Goal: Complete application form

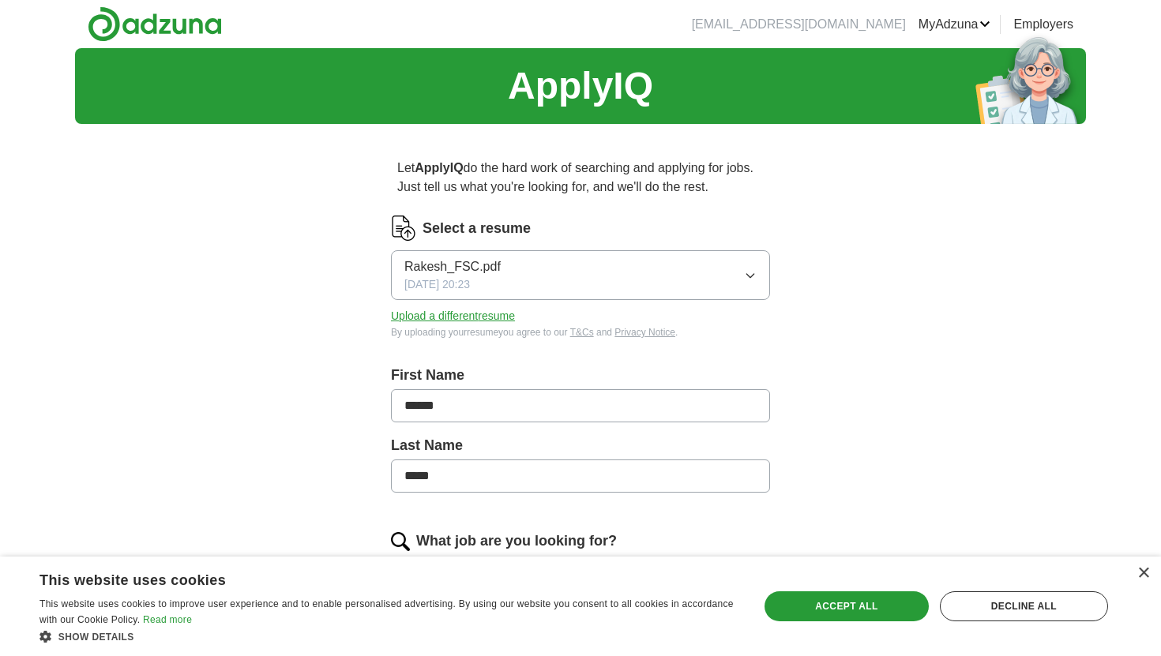
click at [500, 316] on button "Upload a different resume" at bounding box center [453, 316] width 124 height 17
click at [483, 319] on button "Upload a different resume" at bounding box center [453, 316] width 124 height 17
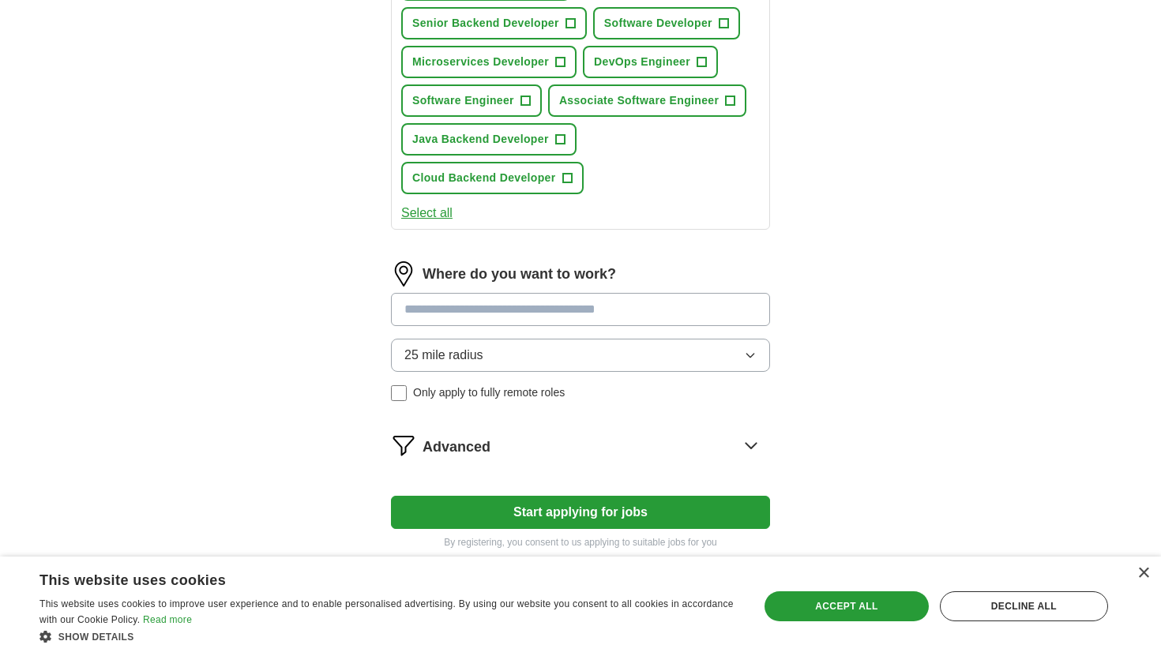
scroll to position [780, 0]
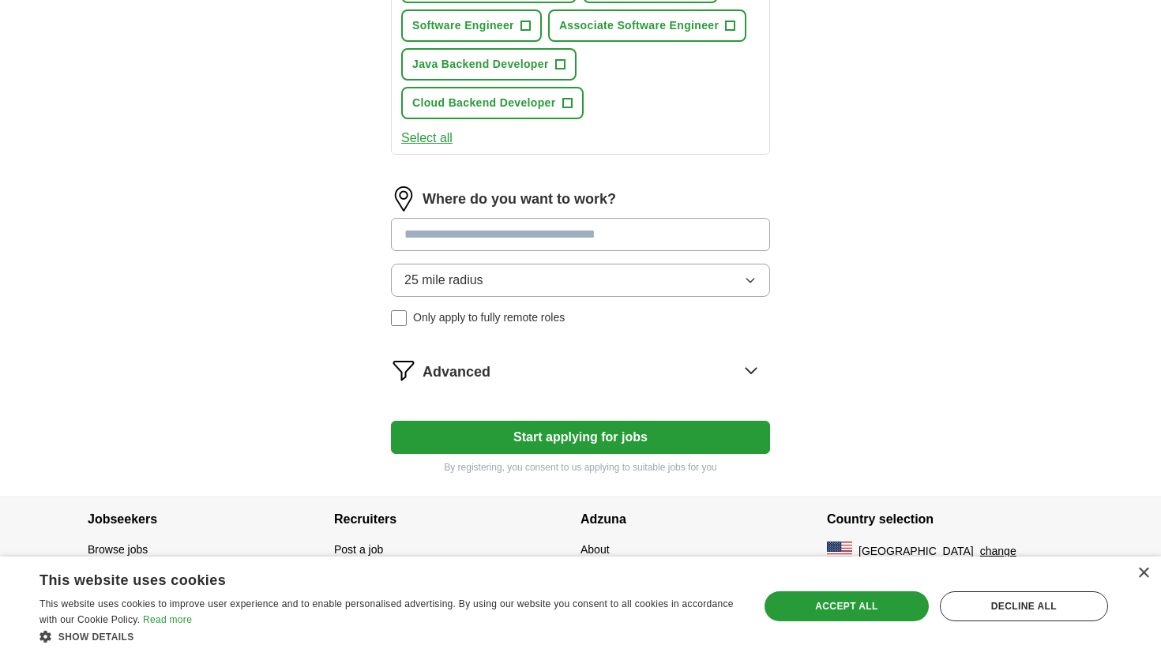
click at [501, 442] on button "Start applying for jobs" at bounding box center [580, 437] width 379 height 33
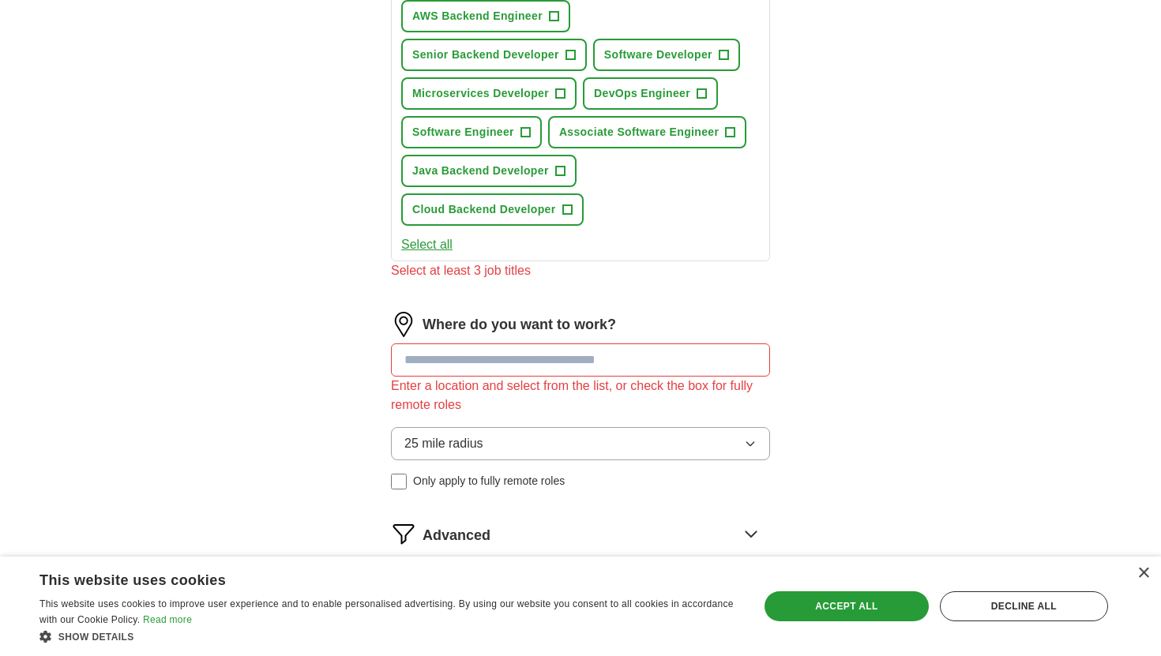
scroll to position [674, 0]
click at [488, 171] on span "Java Backend Developer" at bounding box center [480, 170] width 137 height 17
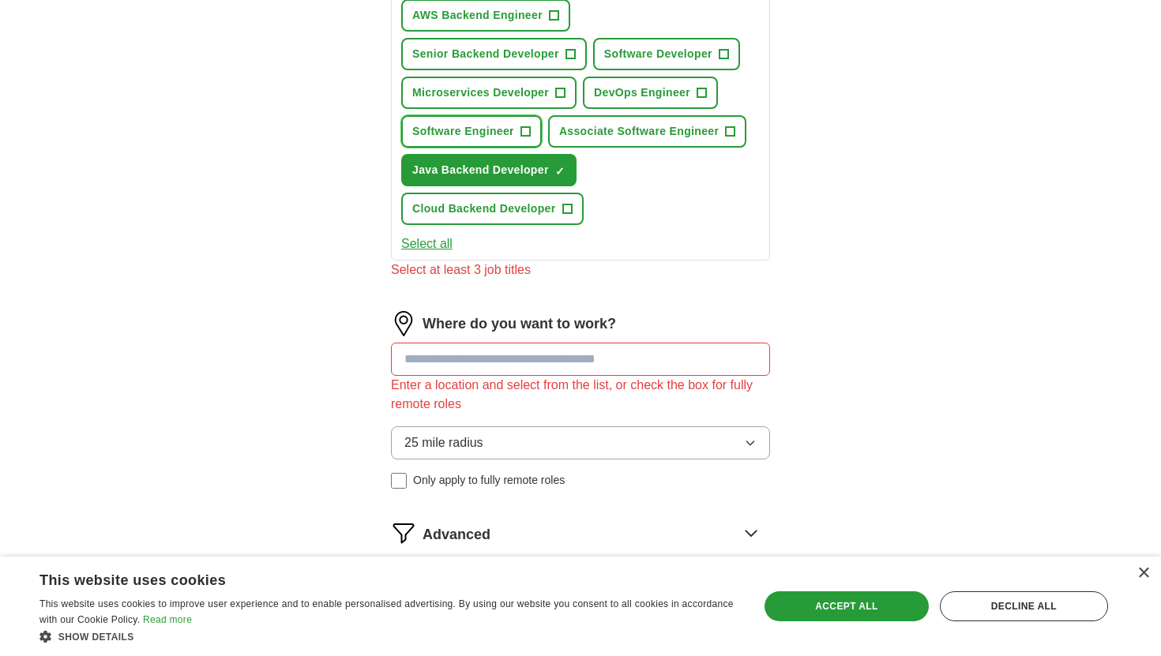
click at [483, 131] on span "Software Engineer" at bounding box center [463, 131] width 102 height 17
click at [486, 90] on span "Microservices Developer" at bounding box center [480, 93] width 137 height 17
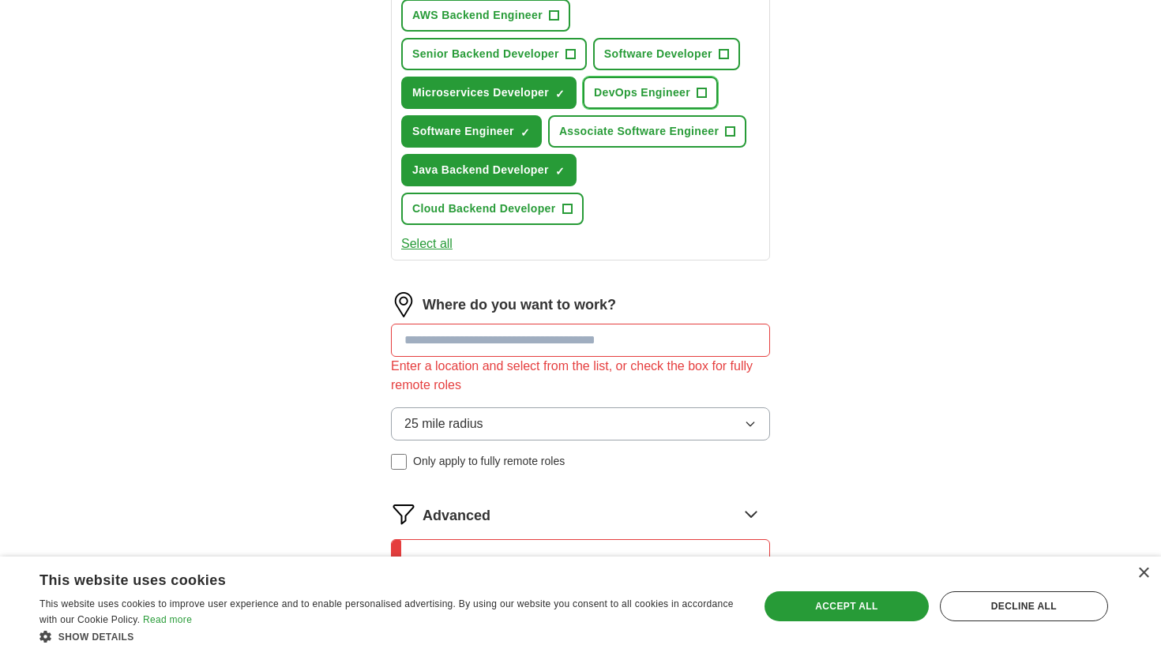
click at [659, 91] on span "DevOps Engineer" at bounding box center [642, 93] width 96 height 17
click at [639, 58] on span "Software Developer" at bounding box center [658, 54] width 108 height 17
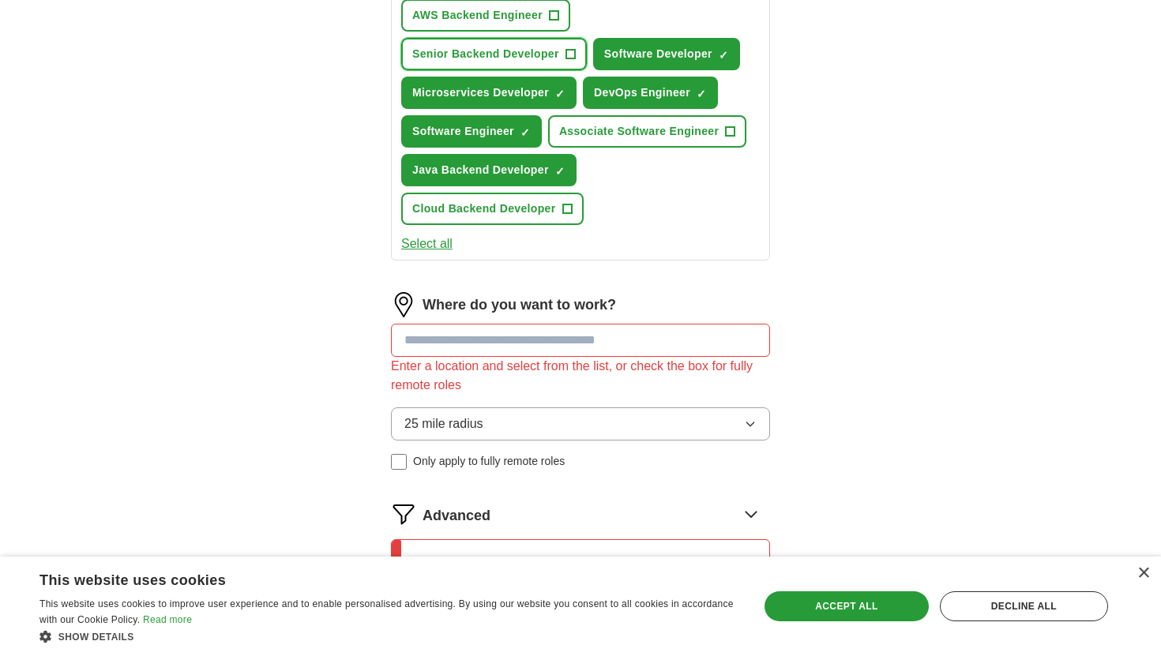
click at [526, 58] on span "Senior Backend Developer" at bounding box center [485, 54] width 147 height 17
click at [520, 17] on span "AWS Backend Engineer" at bounding box center [477, 15] width 130 height 17
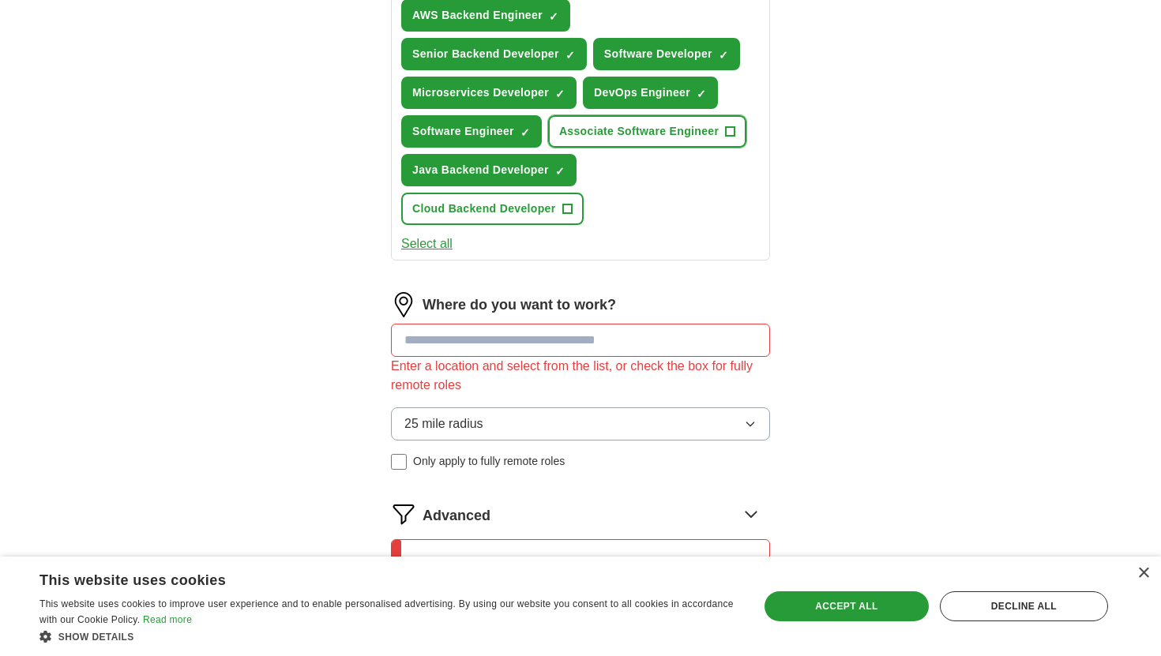
click at [622, 130] on span "Associate Software Engineer" at bounding box center [639, 131] width 160 height 17
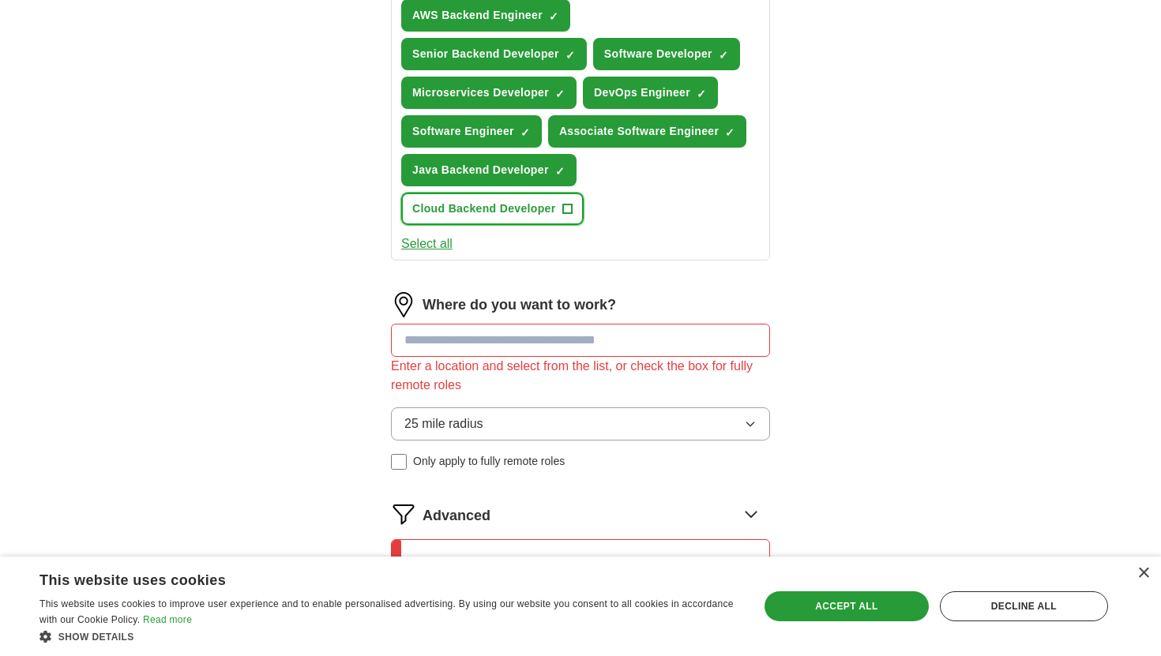
click at [551, 205] on span "Cloud Backend Developer" at bounding box center [484, 209] width 144 height 17
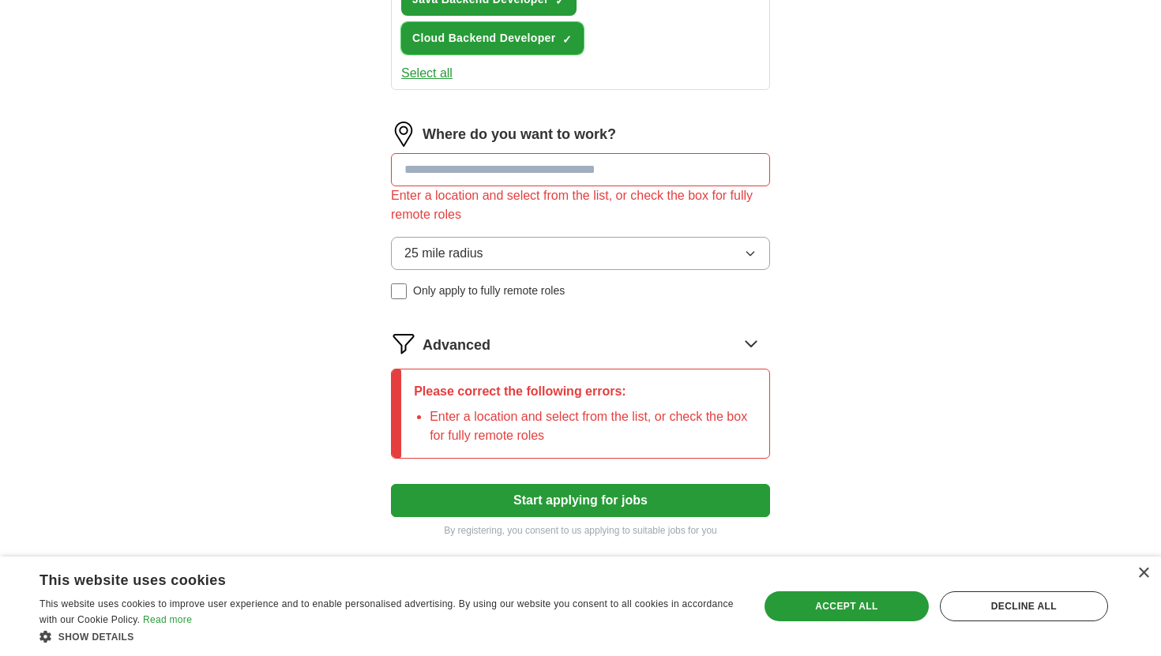
scroll to position [850, 0]
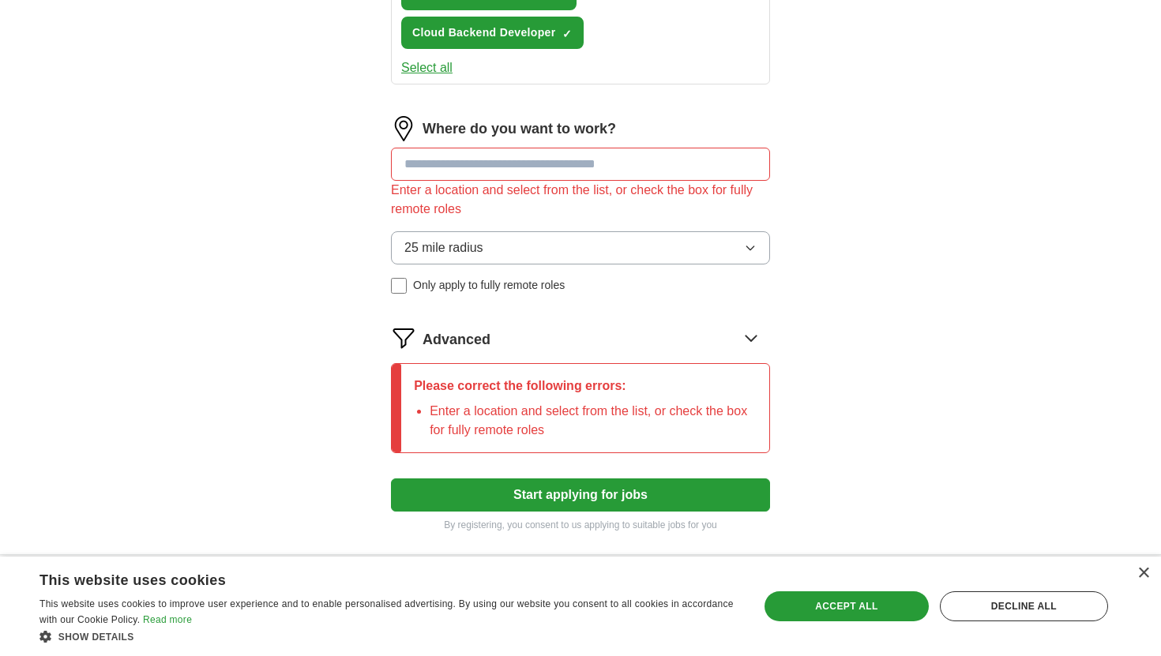
click at [570, 168] on input at bounding box center [580, 164] width 379 height 33
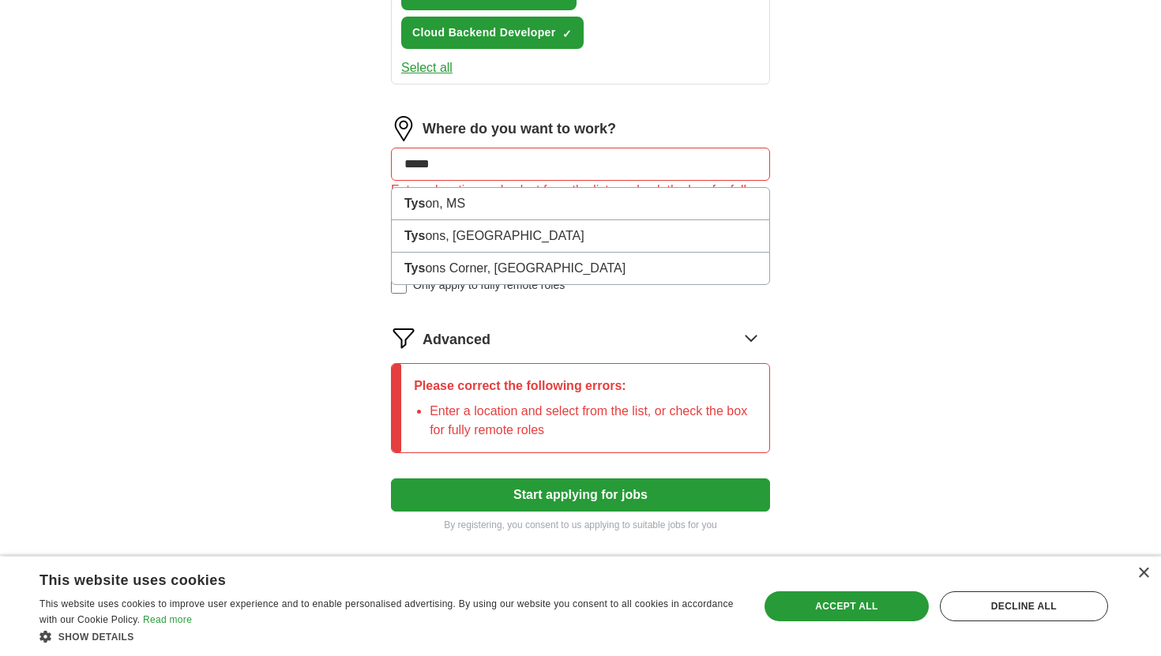
type input "******"
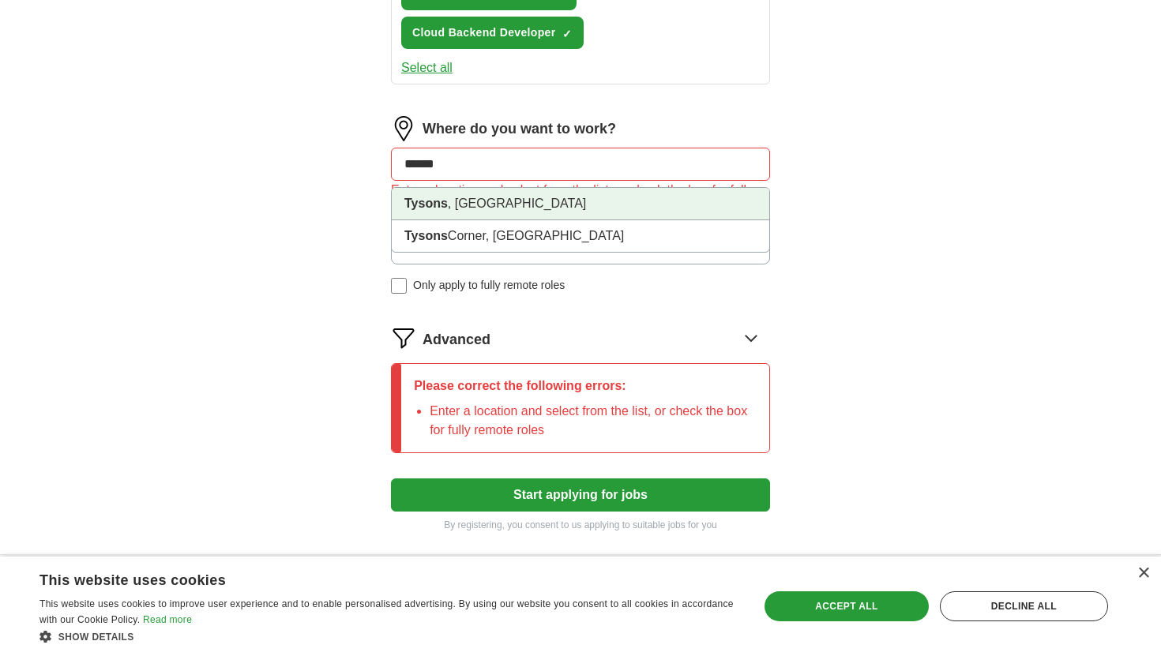
click at [503, 214] on li "Tysons , [GEOGRAPHIC_DATA]" at bounding box center [581, 204] width 378 height 32
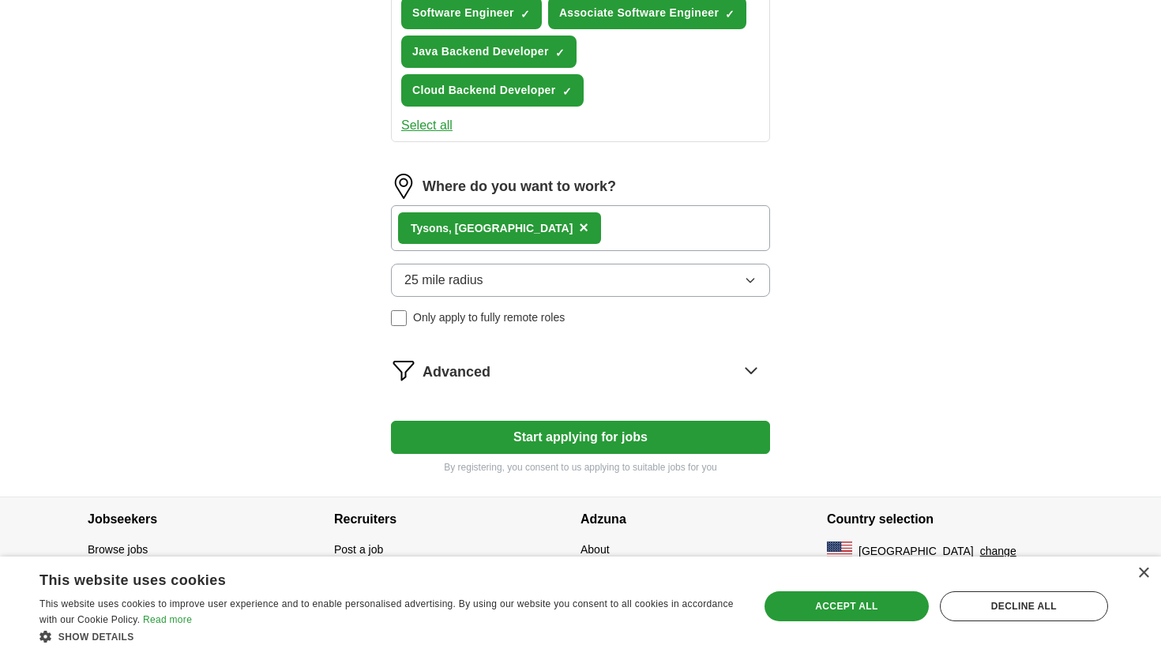
click at [527, 279] on button "25 mile radius" at bounding box center [580, 280] width 379 height 33
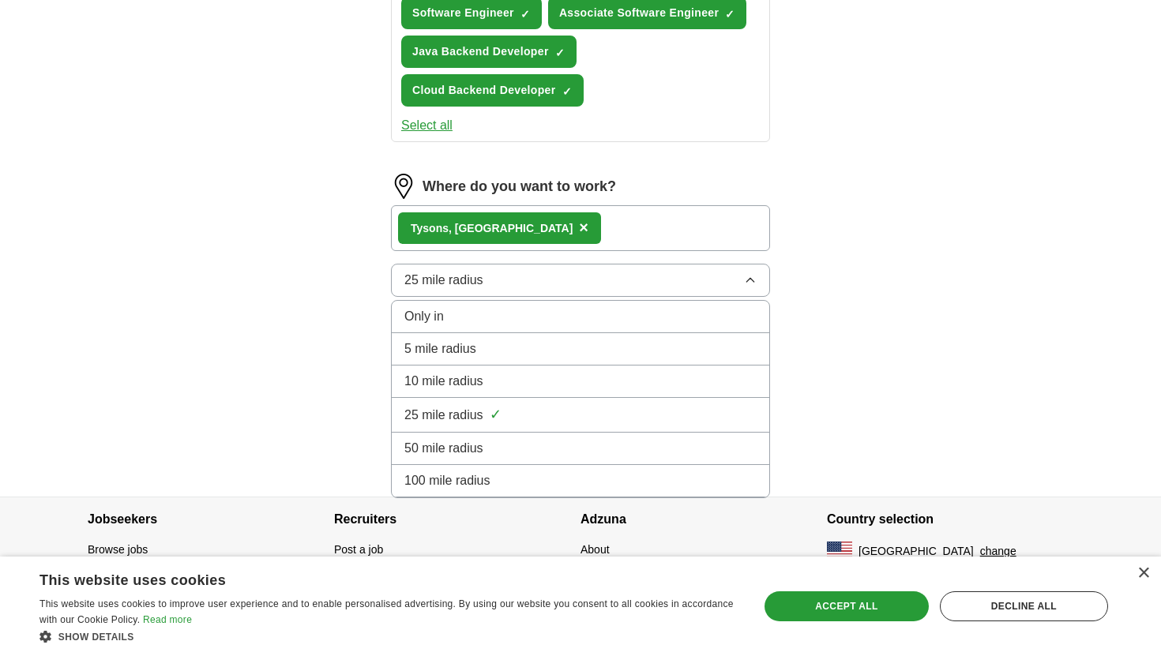
click at [466, 479] on span "100 mile radius" at bounding box center [447, 481] width 86 height 19
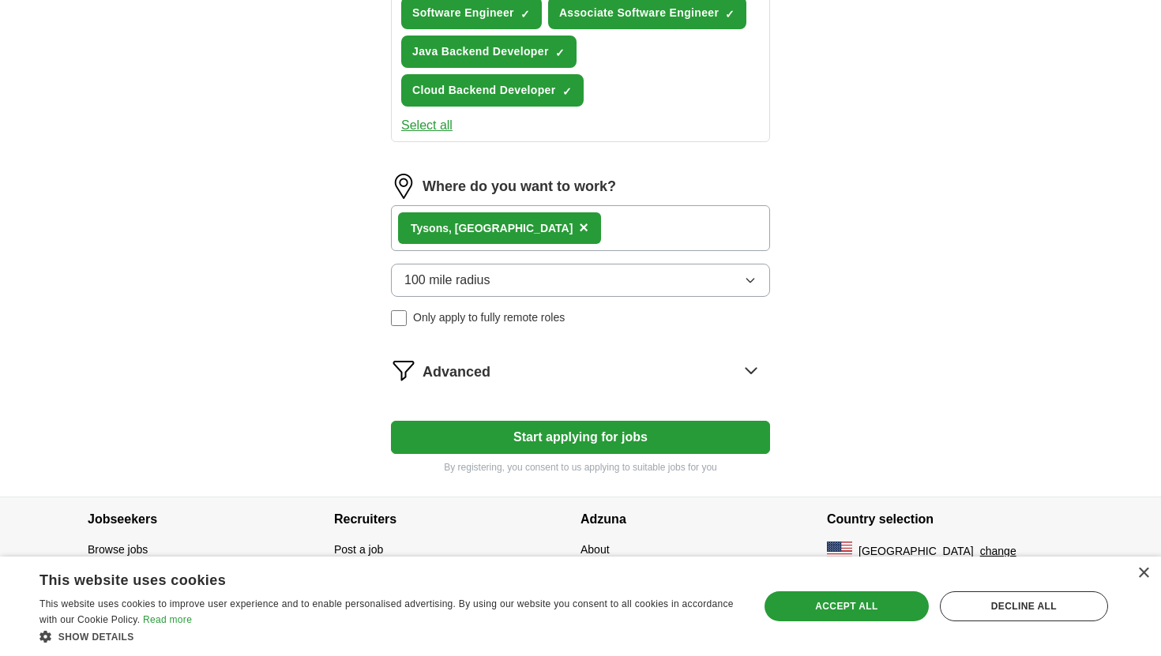
click at [479, 440] on button "Start applying for jobs" at bounding box center [580, 437] width 379 height 33
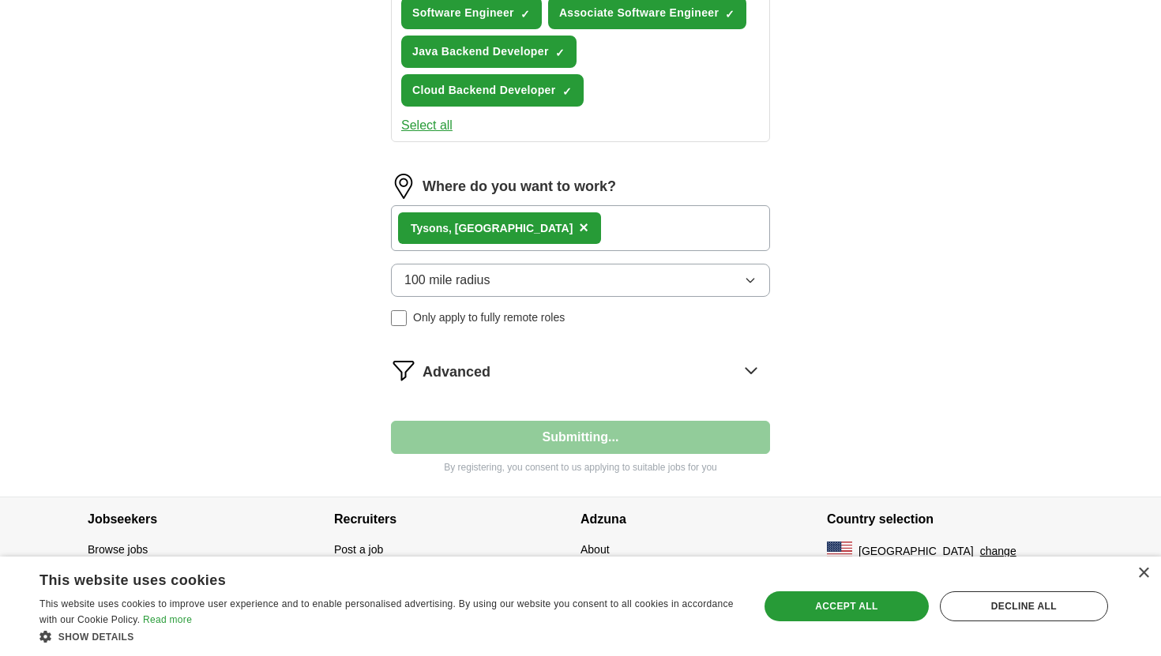
select select "**"
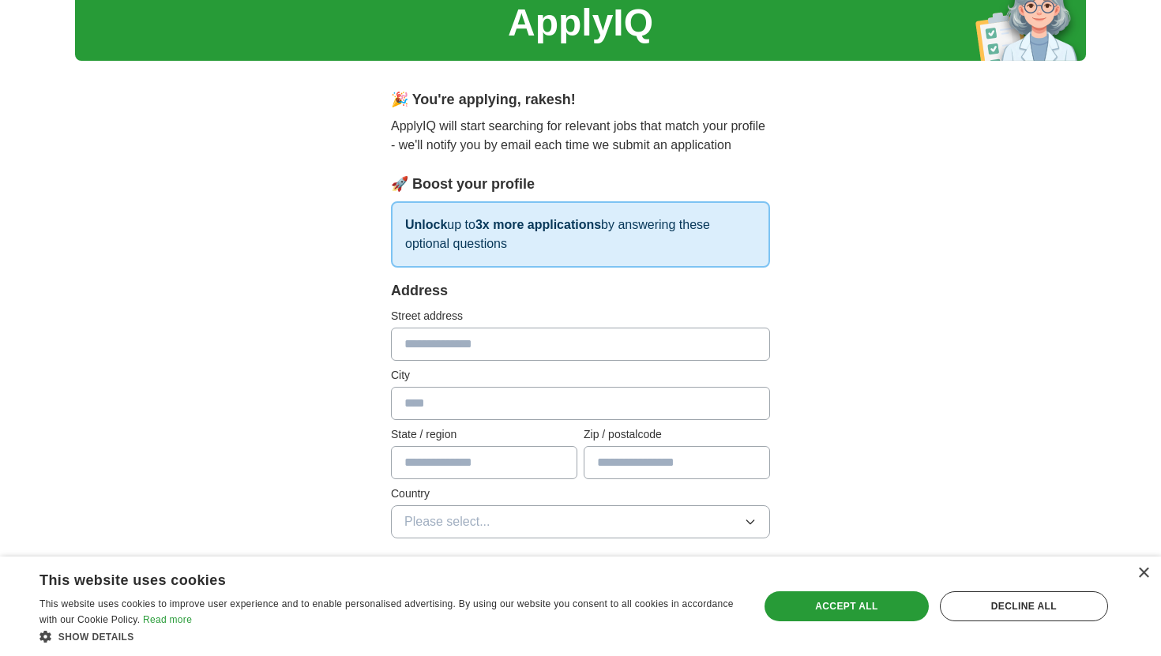
scroll to position [81, 0]
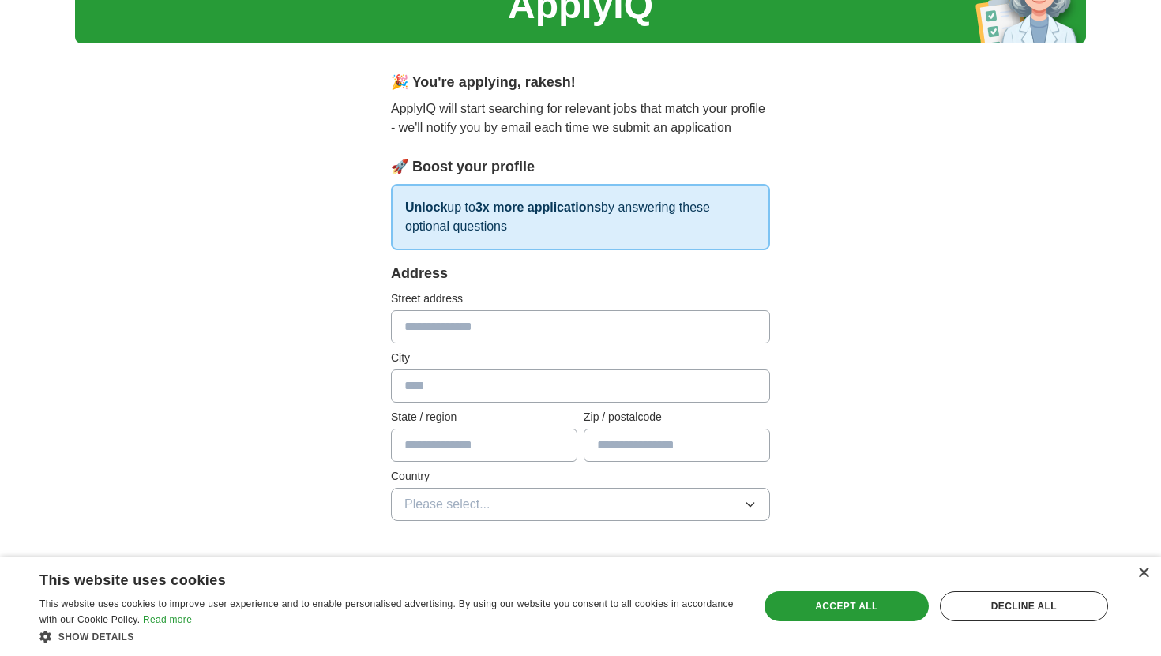
click at [498, 318] on input "text" at bounding box center [580, 326] width 379 height 33
type input "**********"
type input "*******"
type input "**"
type input "*****"
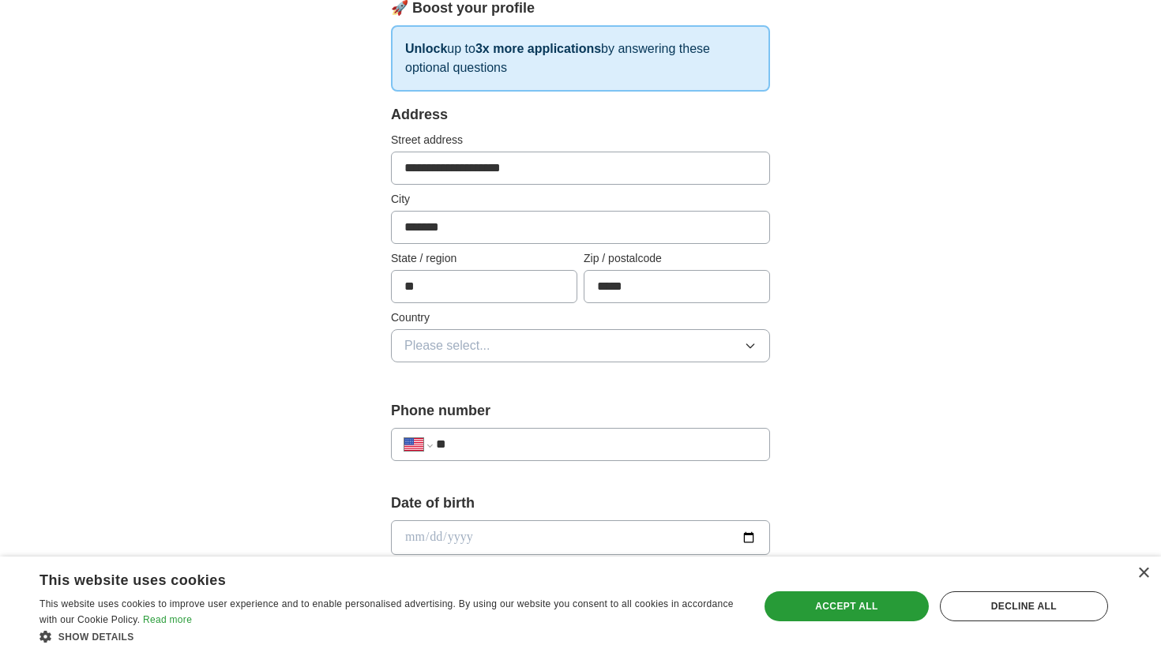
scroll to position [242, 0]
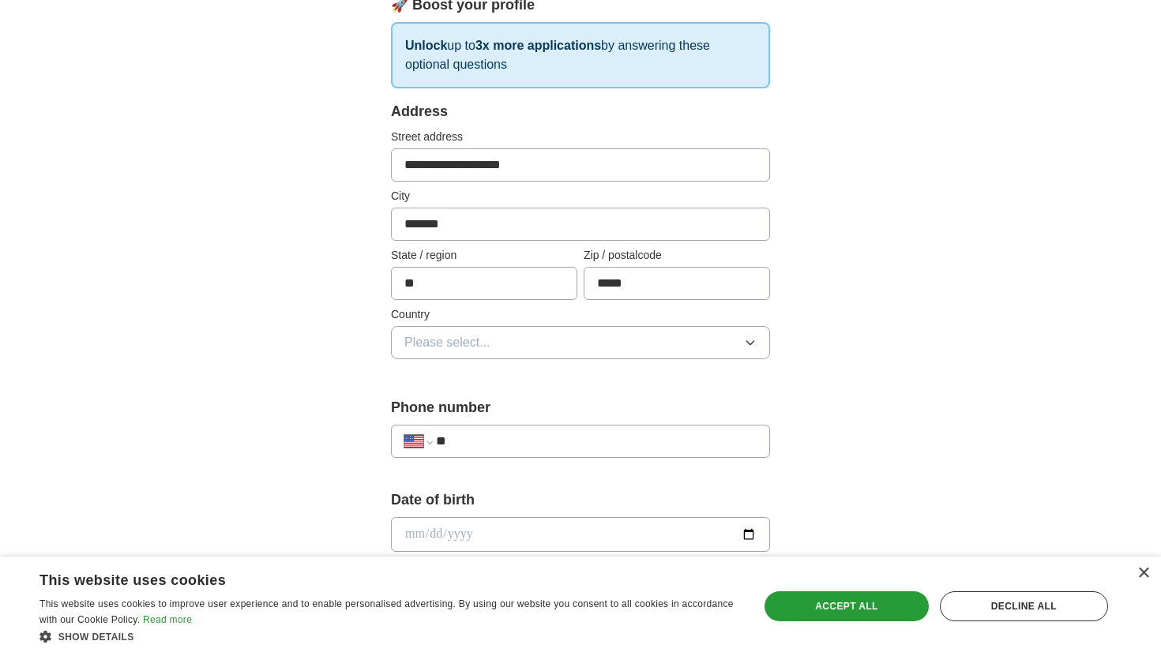
click at [513, 340] on button "Please select..." at bounding box center [580, 342] width 379 height 33
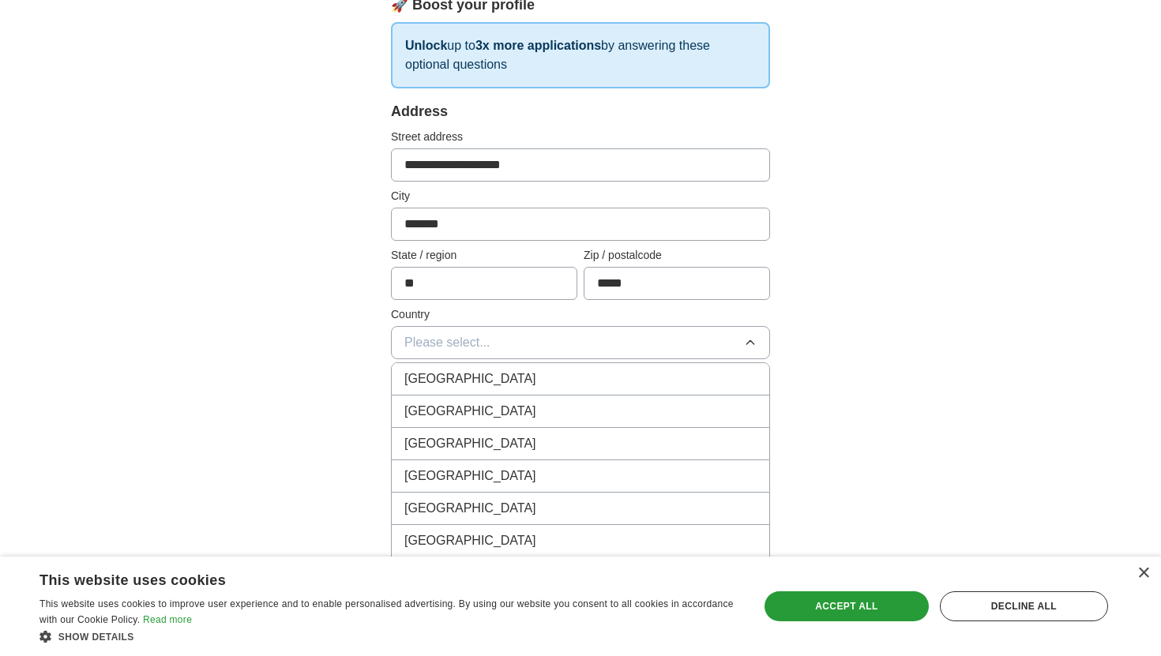
click at [488, 405] on div "[GEOGRAPHIC_DATA]" at bounding box center [580, 411] width 352 height 19
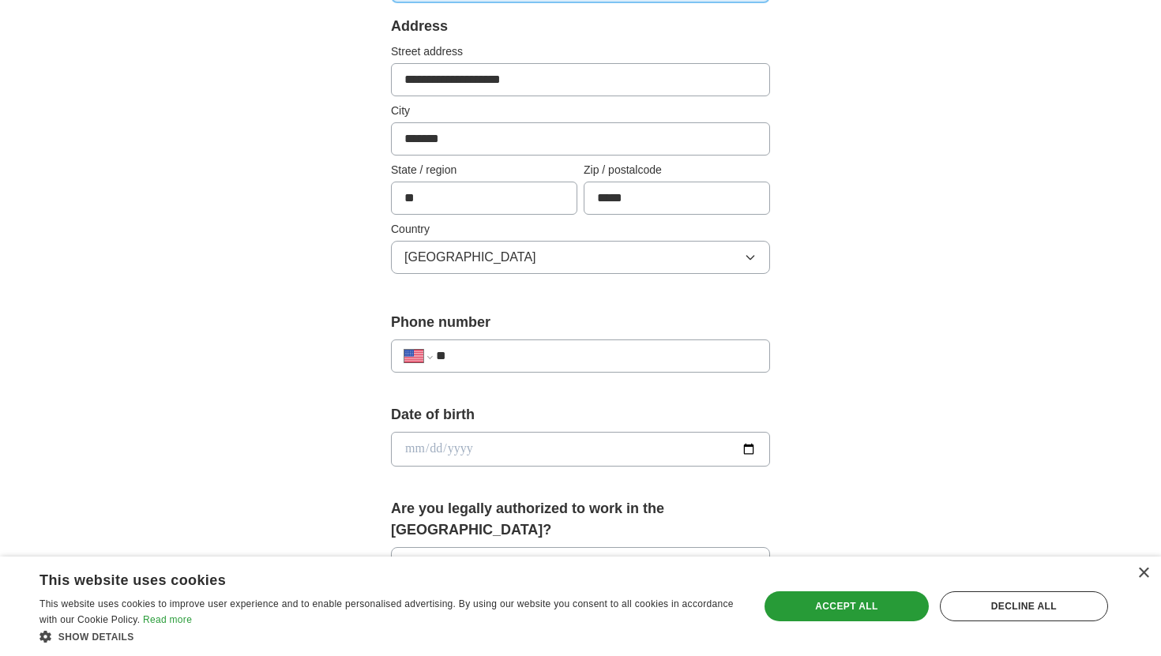
scroll to position [359, 0]
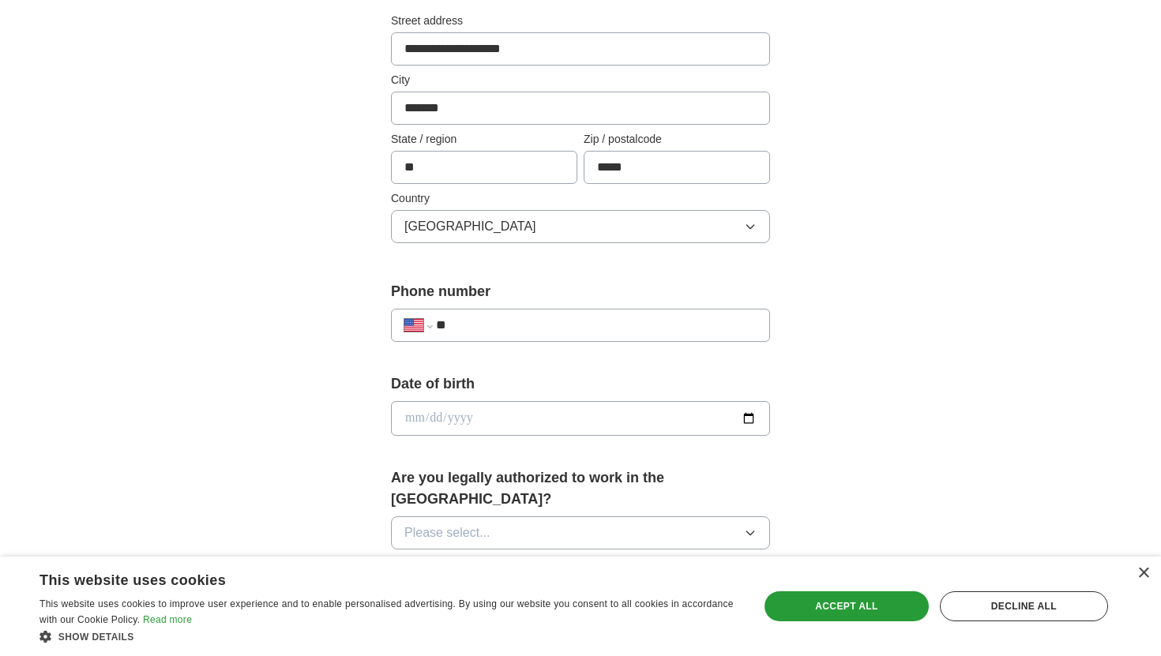
click at [523, 311] on div "**********" at bounding box center [580, 325] width 379 height 33
click at [523, 327] on input "**" at bounding box center [596, 325] width 321 height 19
type input "**********"
click at [563, 410] on input "date" at bounding box center [580, 418] width 379 height 35
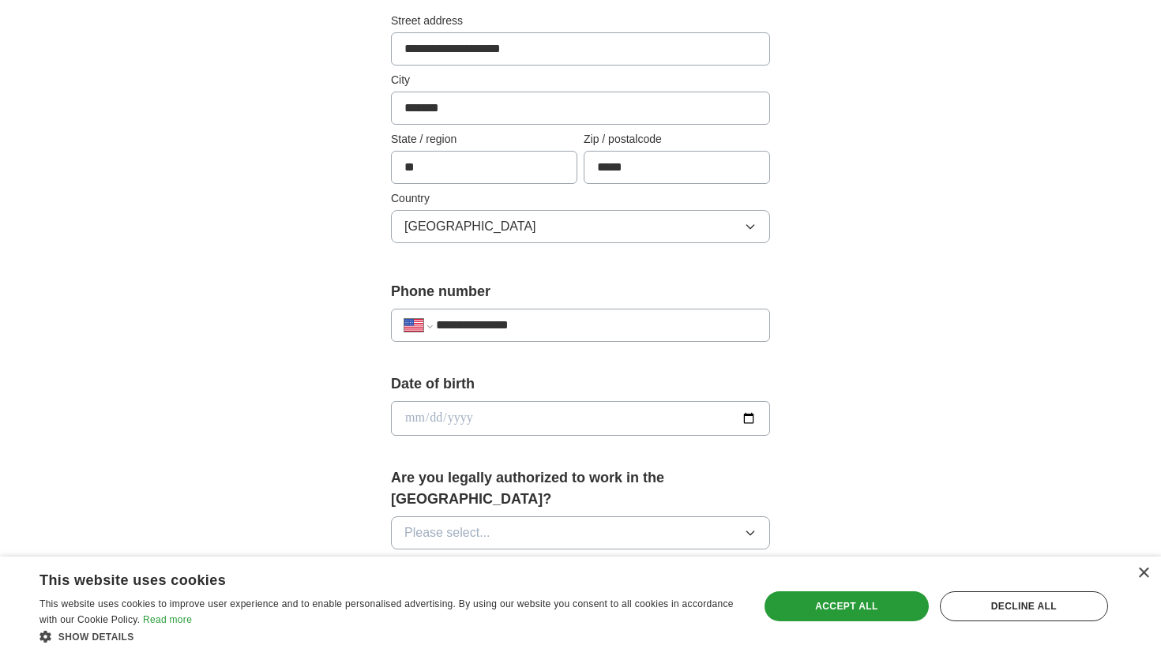
click at [563, 410] on input "date" at bounding box center [580, 418] width 379 height 35
type input "**********"
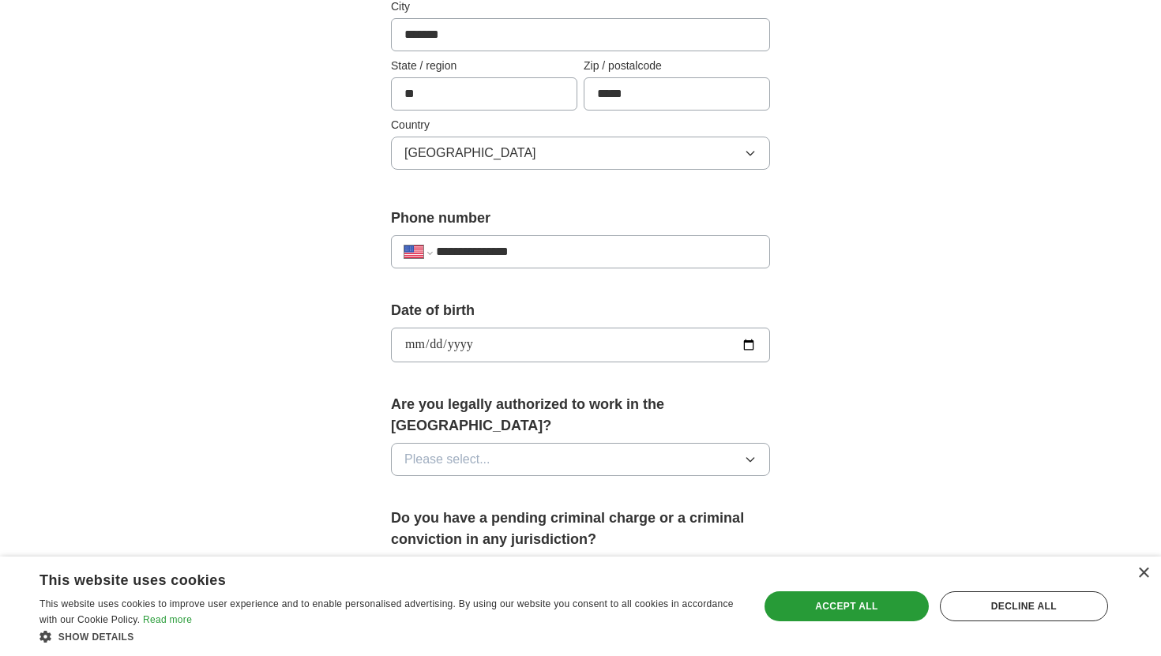
scroll to position [442, 0]
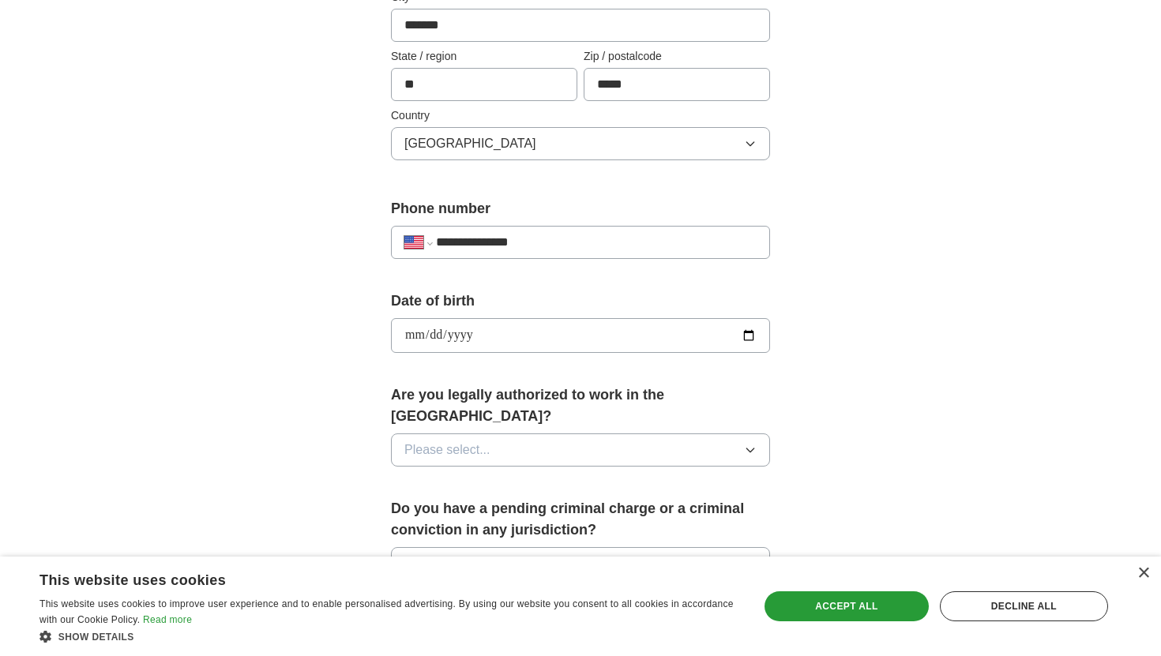
click at [588, 434] on button "Please select..." at bounding box center [580, 450] width 379 height 33
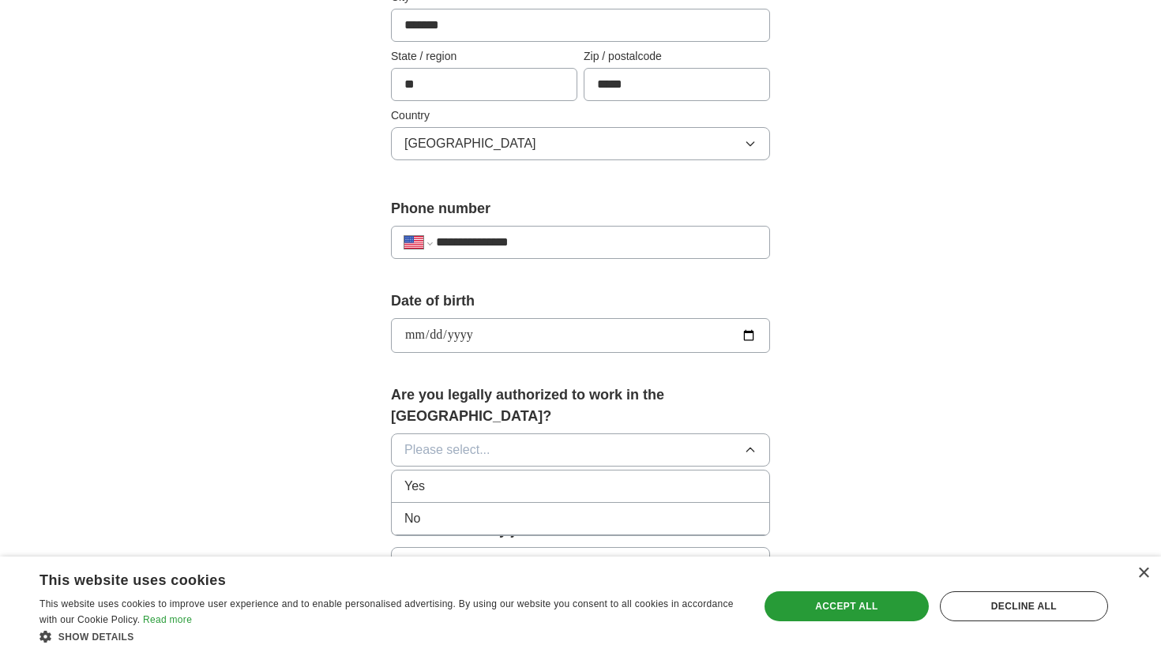
click at [512, 477] on div "Yes" at bounding box center [580, 486] width 352 height 19
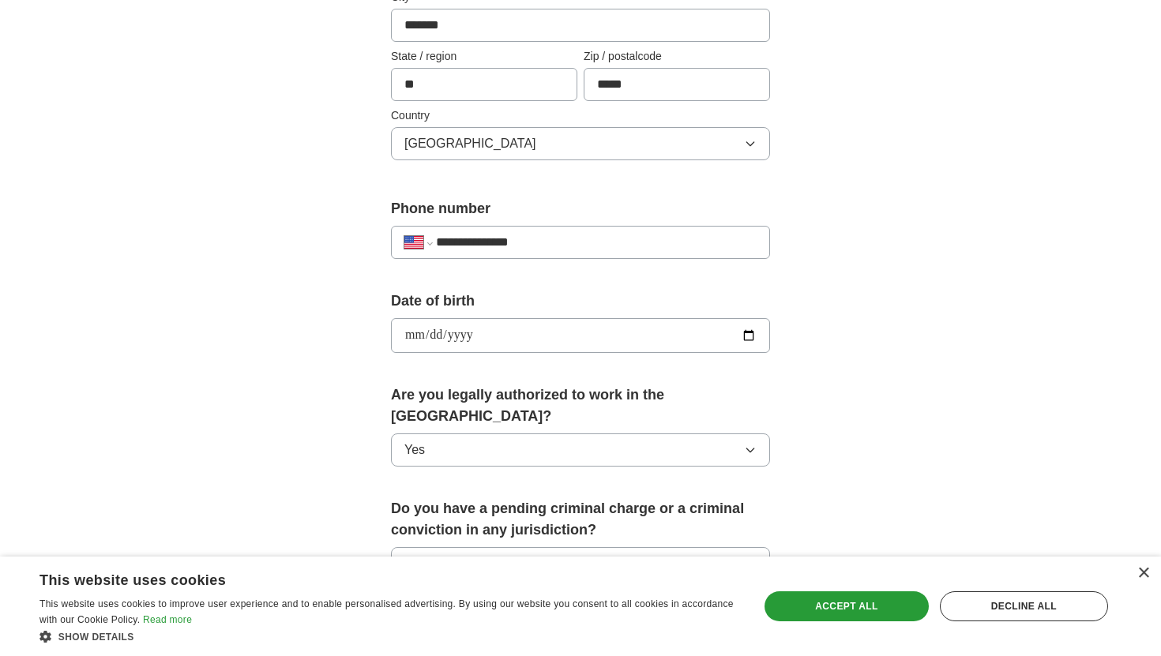
scroll to position [564, 0]
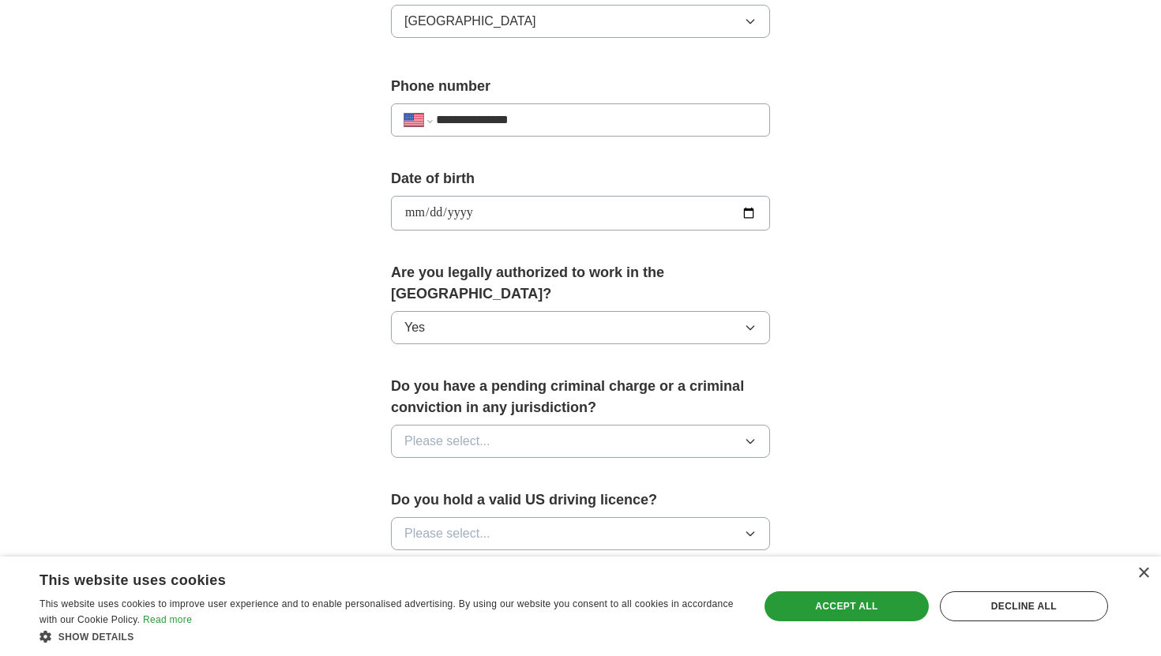
click at [550, 425] on button "Please select..." at bounding box center [580, 441] width 379 height 33
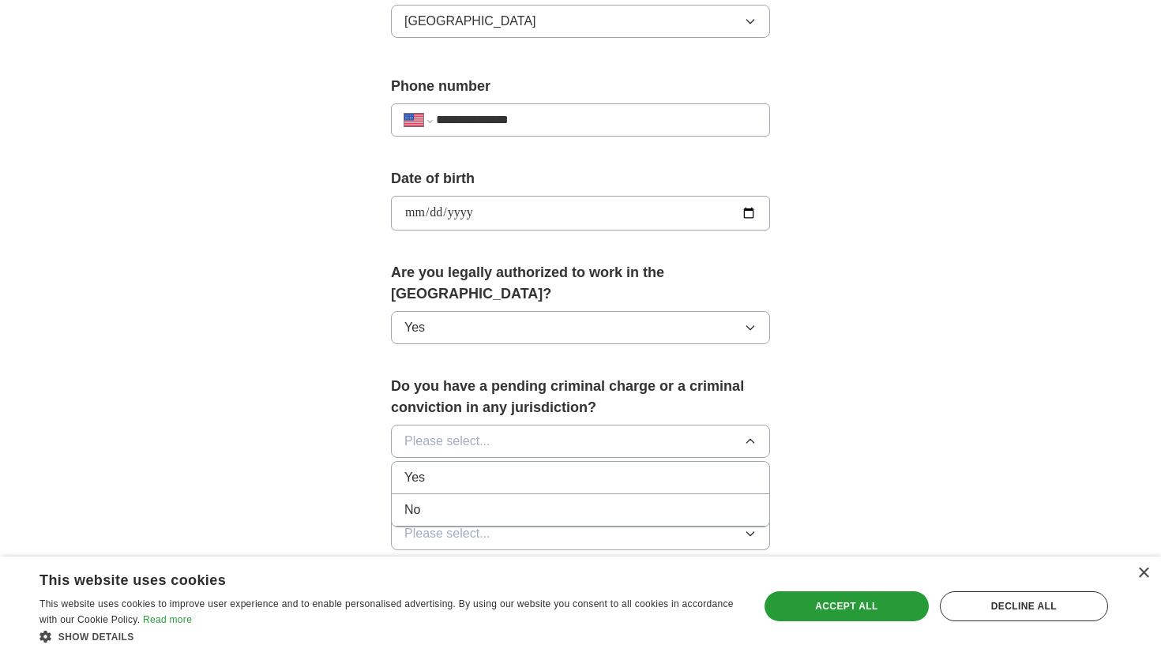
click at [521, 501] on div "No" at bounding box center [580, 510] width 352 height 19
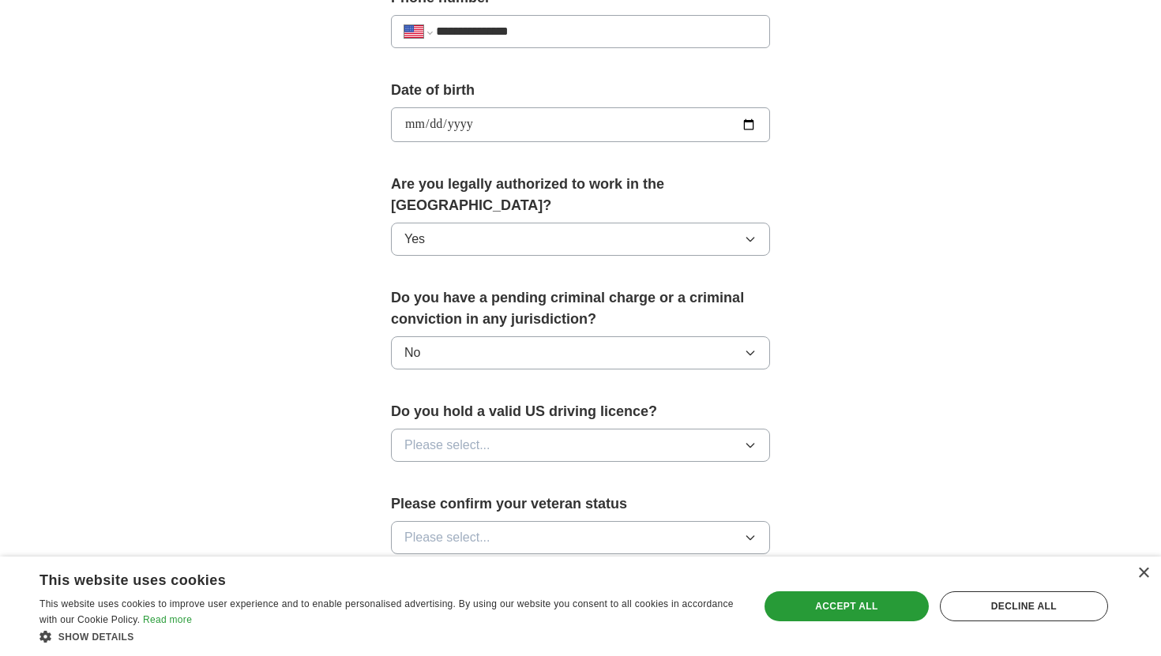
scroll to position [694, 0]
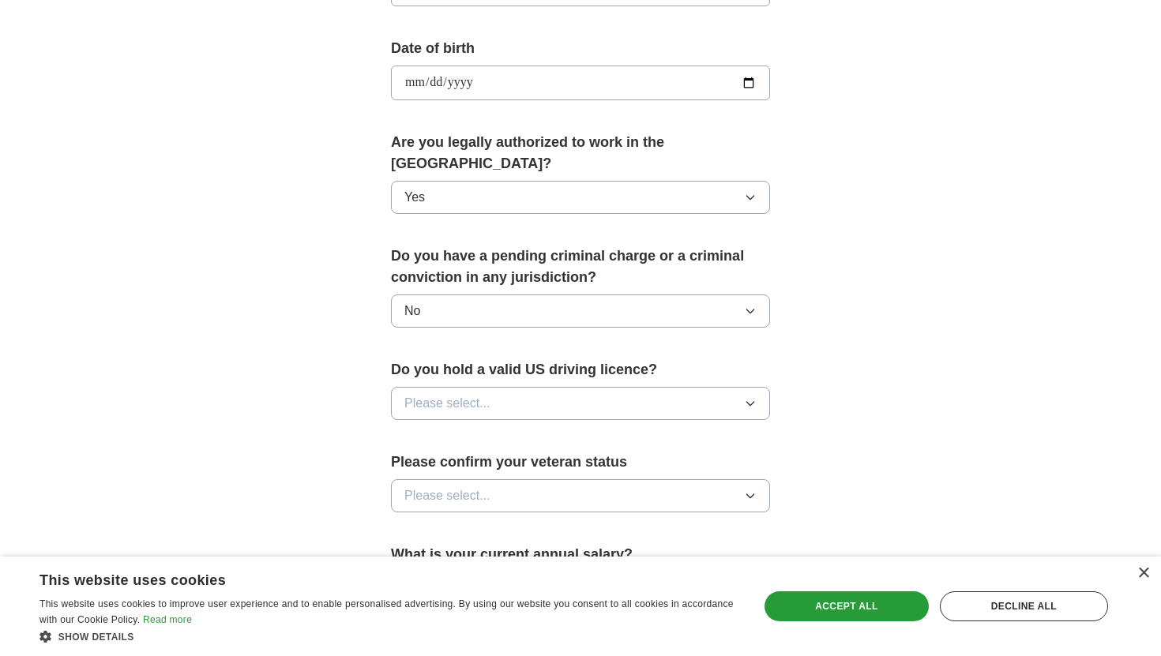
click at [574, 387] on button "Please select..." at bounding box center [580, 403] width 379 height 33
click at [513, 431] on li "Yes" at bounding box center [581, 440] width 378 height 32
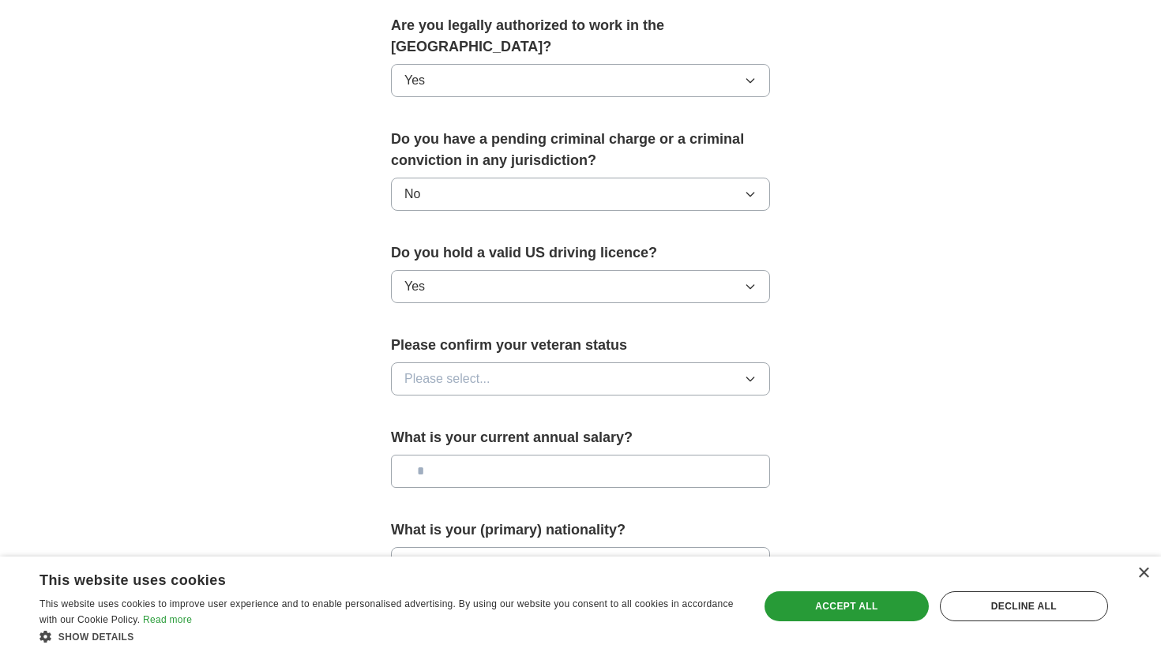
scroll to position [812, 0]
click at [561, 362] on button "Please select..." at bounding box center [580, 378] width 379 height 33
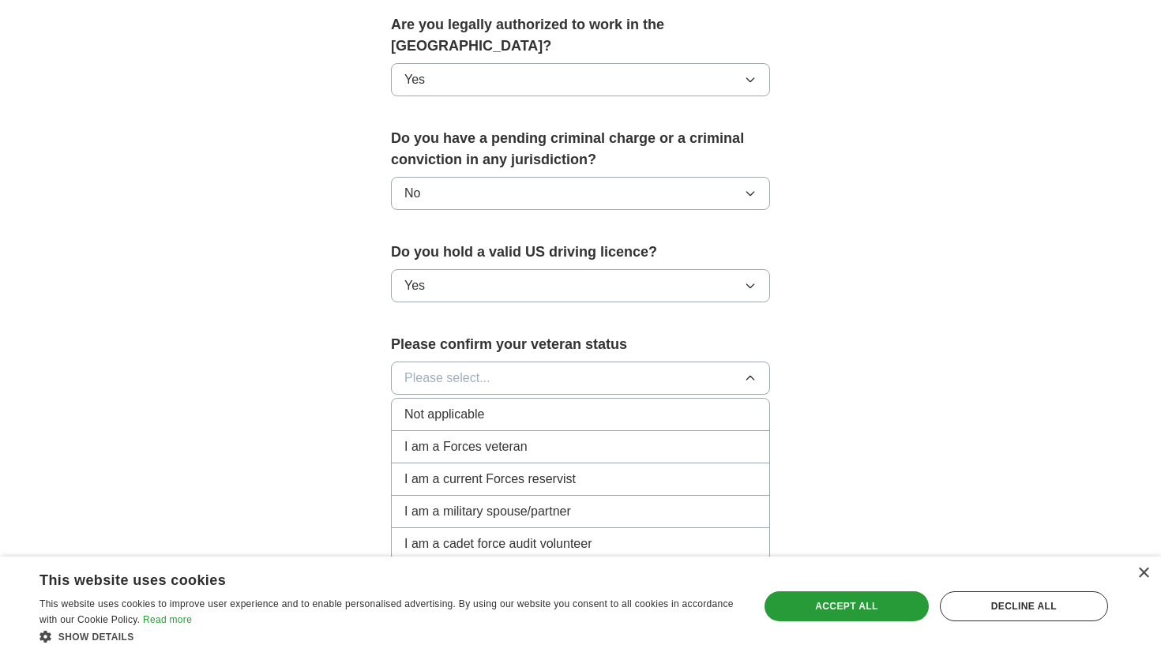
click at [496, 405] on div "Not applicable" at bounding box center [580, 414] width 352 height 19
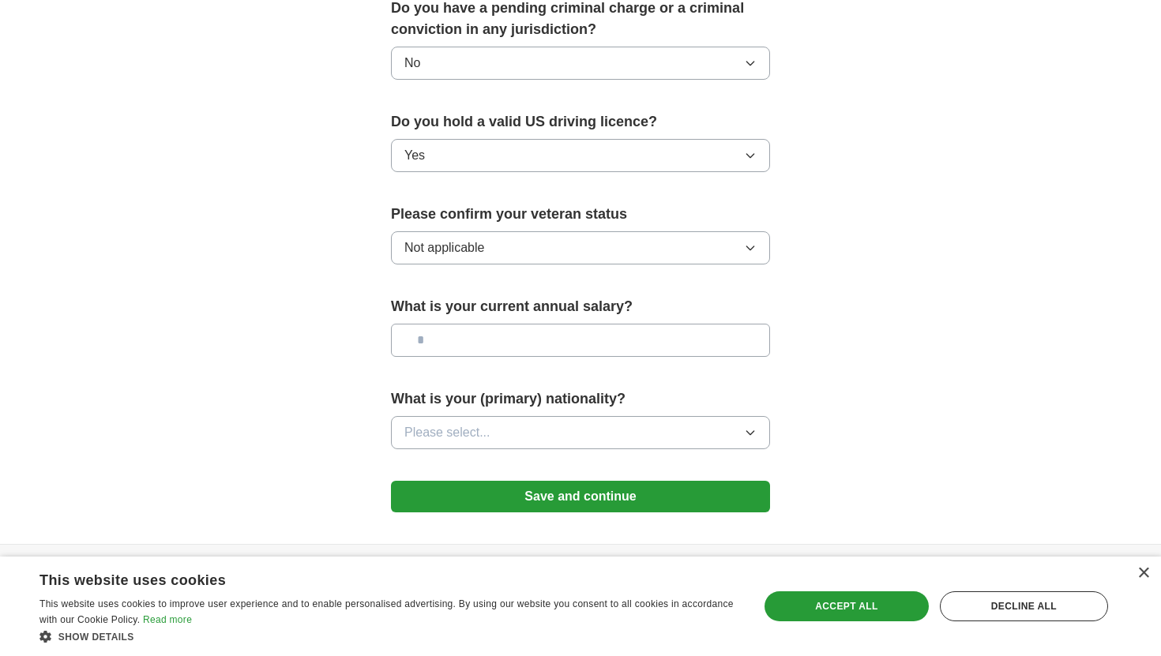
scroll to position [945, 0]
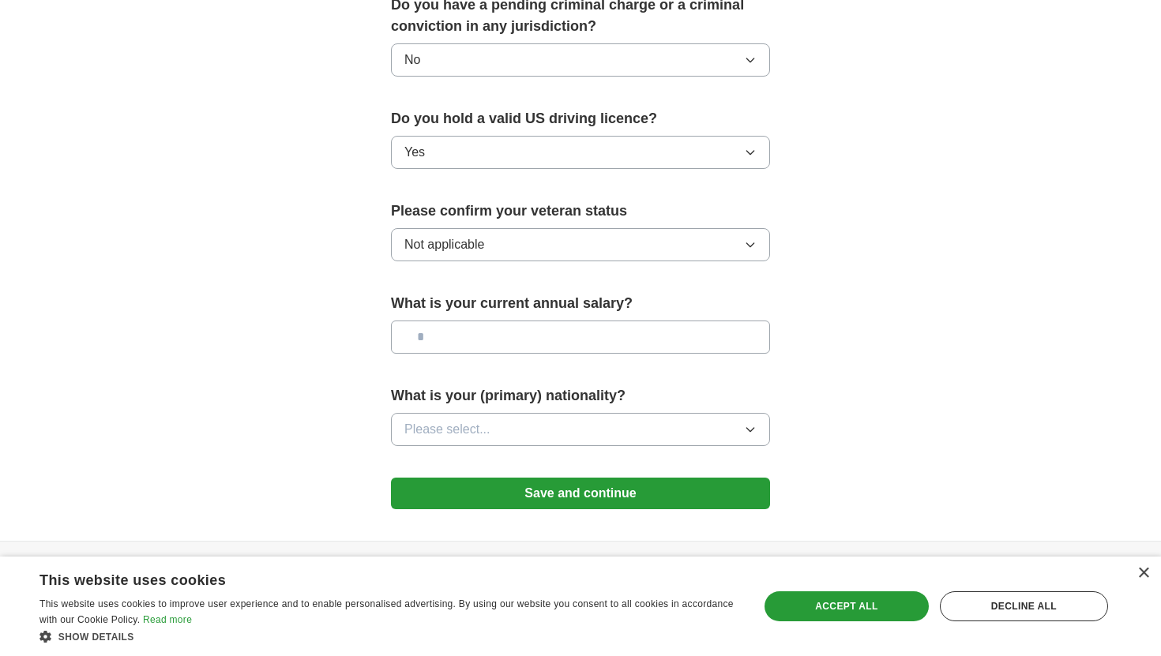
click at [544, 321] on input "text" at bounding box center [580, 337] width 379 height 33
type input "*******"
click at [530, 413] on button "Please select..." at bounding box center [580, 429] width 379 height 33
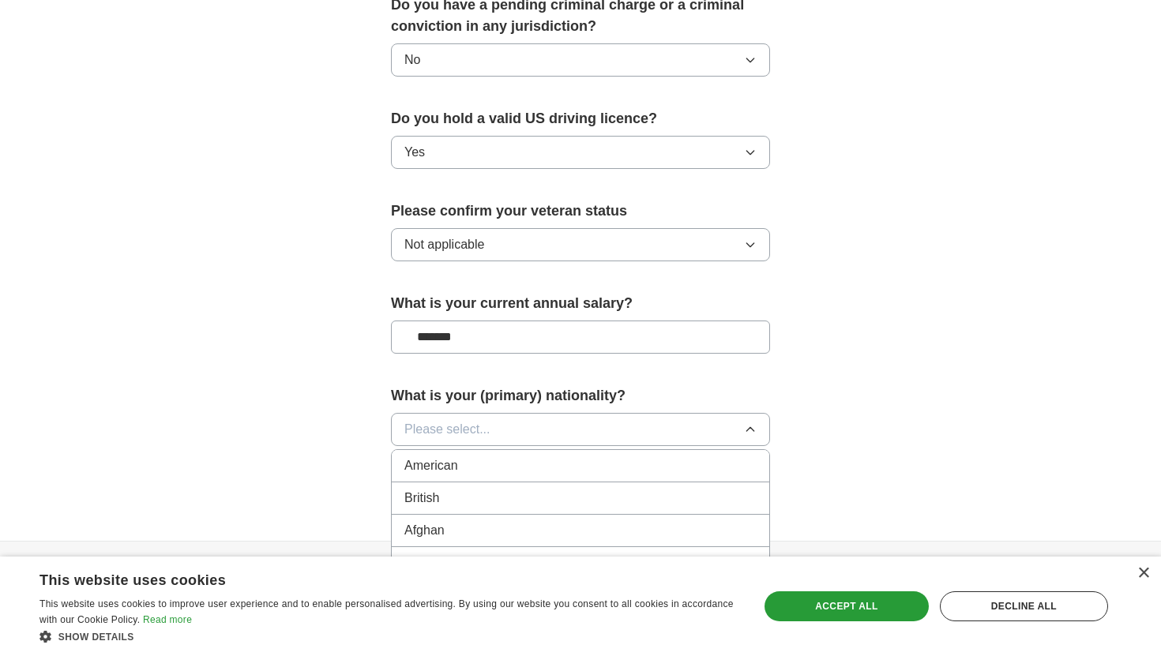
click at [470, 420] on span "Please select..." at bounding box center [447, 429] width 86 height 19
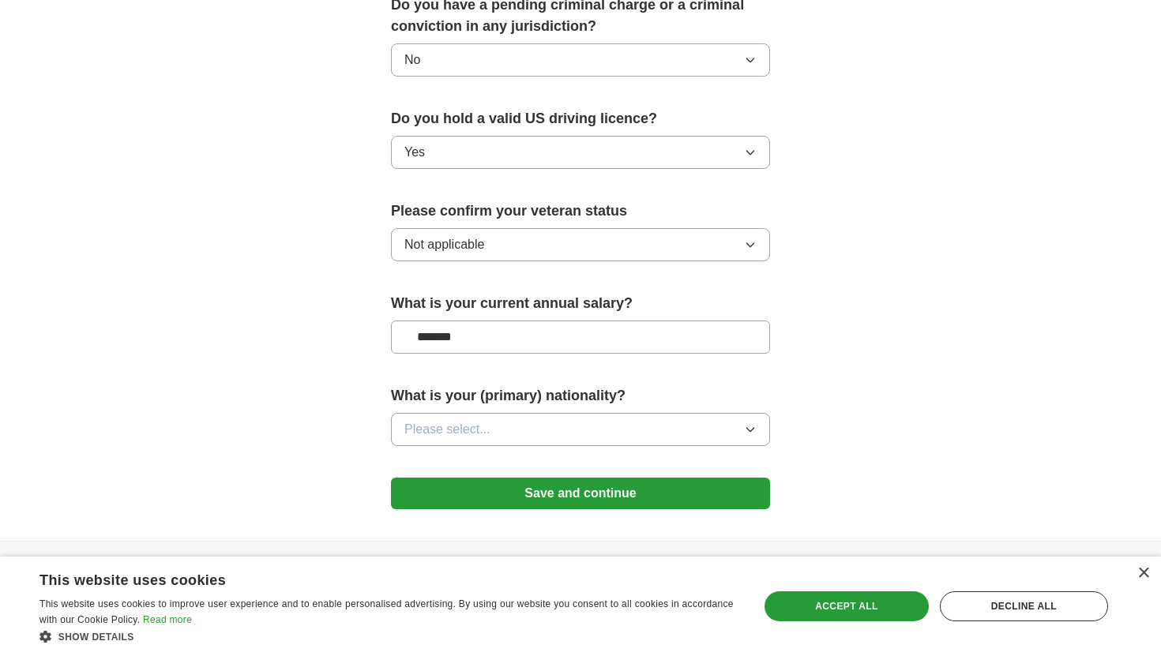
click at [467, 420] on span "Please select..." at bounding box center [447, 429] width 86 height 19
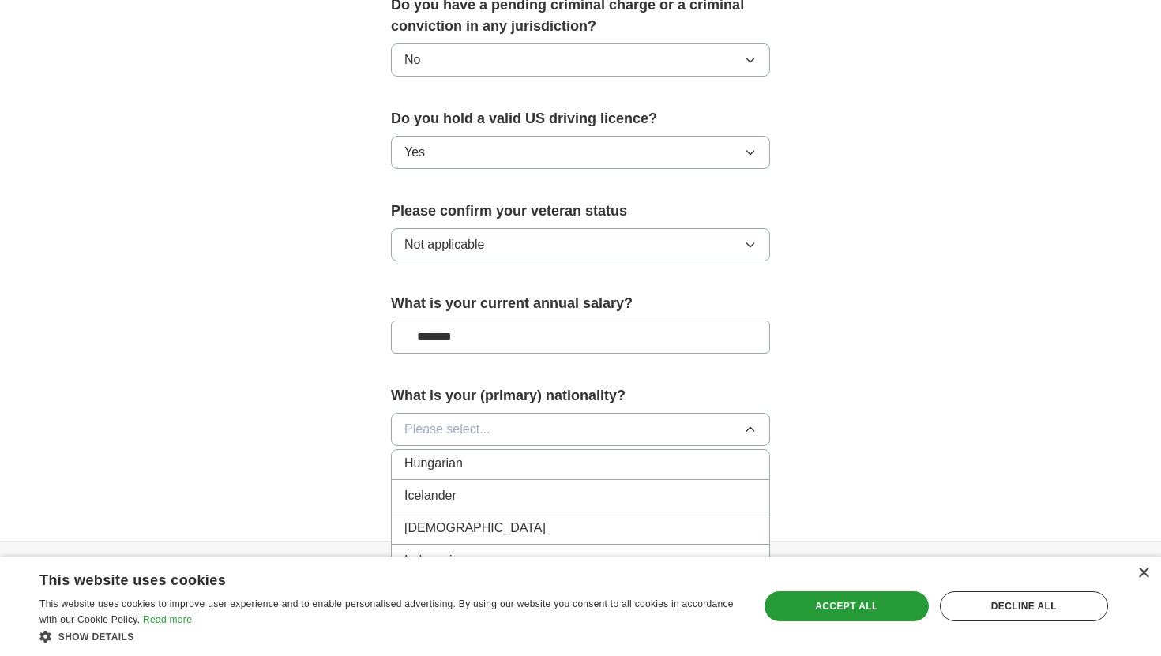
scroll to position [2509, 0]
click at [450, 539] on div "[DEMOGRAPHIC_DATA]" at bounding box center [580, 548] width 352 height 19
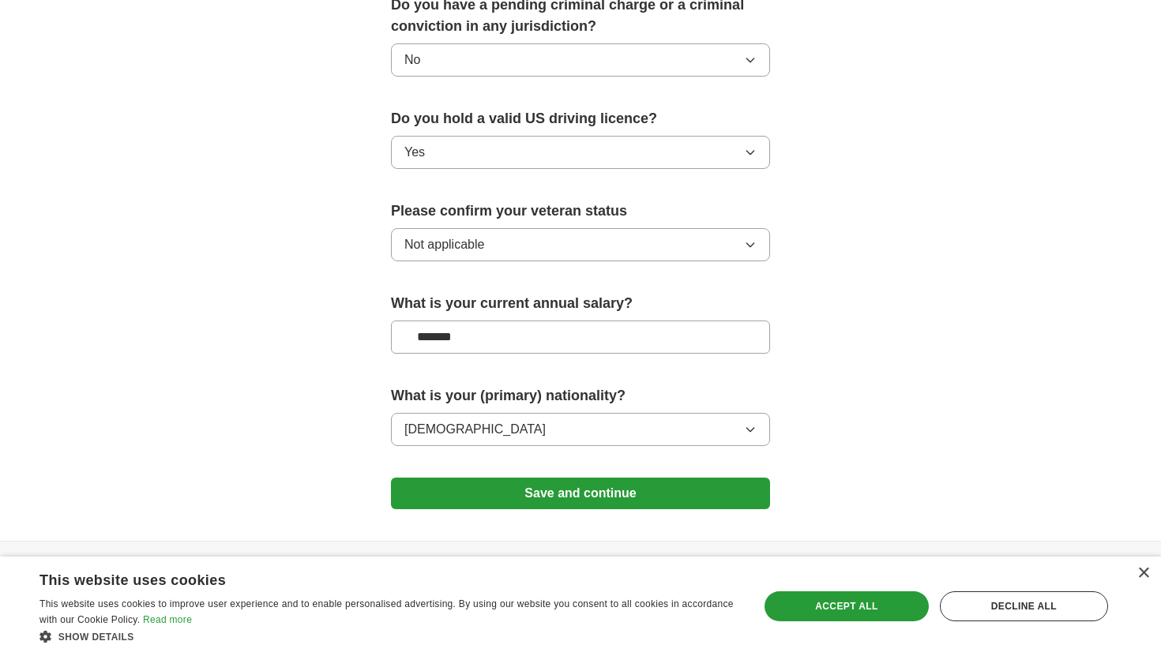
click at [543, 478] on button "Save and continue" at bounding box center [580, 494] width 379 height 32
